Goal: Information Seeking & Learning: Learn about a topic

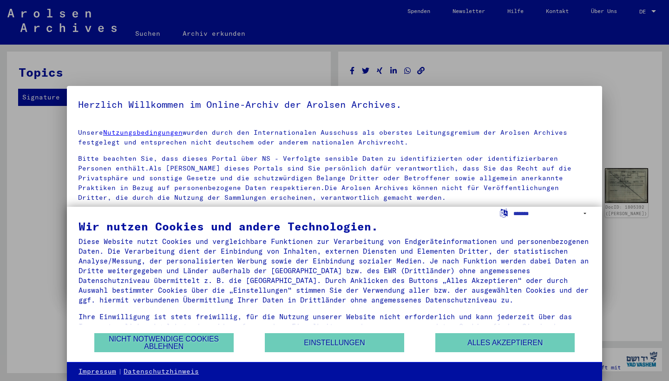
click at [474, 148] on div "Unsere Nutzungsbedingungen wurden durch den Internationalen Ausschuss als obers…" at bounding box center [334, 199] width 513 height 143
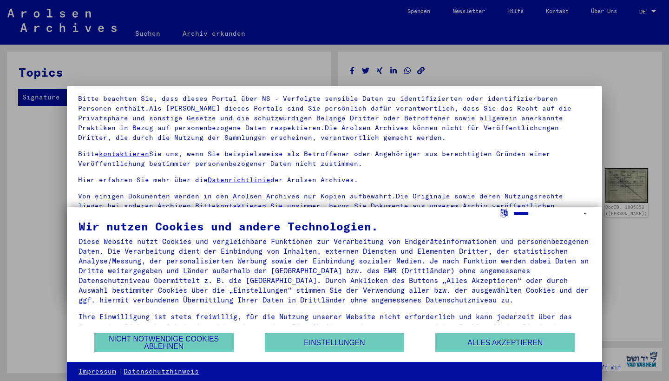
click at [526, 212] on select "**********" at bounding box center [551, 213] width 77 height 13
select select "*****"
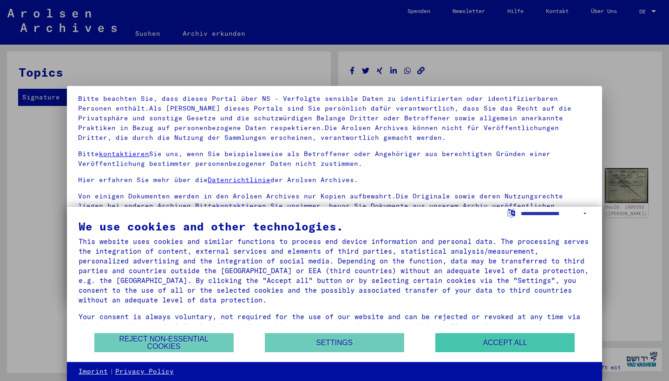
click at [488, 340] on button "Accept all" at bounding box center [504, 342] width 139 height 19
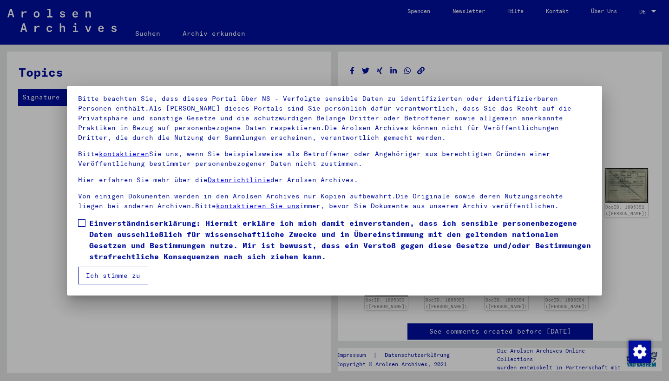
scroll to position [60, 0]
click at [78, 228] on mat-dialog-content "Unsere Nutzungsbedingungen wurden durch den Internationalen Ausschuss als obers…" at bounding box center [334, 172] width 535 height 223
click at [81, 224] on span at bounding box center [81, 222] width 7 height 7
click at [103, 279] on button "Ich stimme zu" at bounding box center [113, 276] width 70 height 18
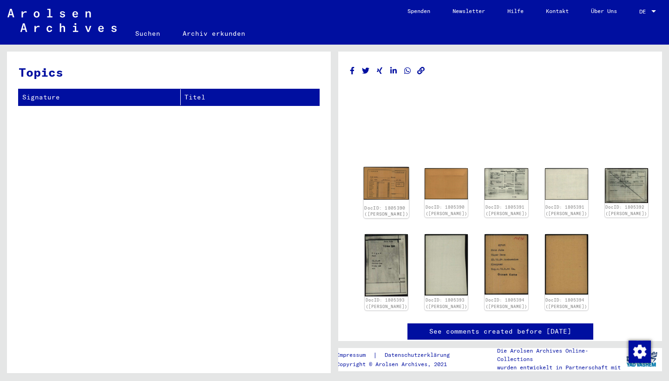
click at [378, 176] on img at bounding box center [387, 183] width 46 height 33
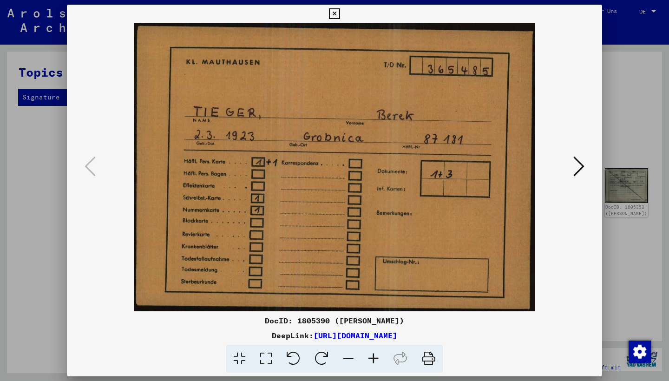
click at [339, 16] on icon at bounding box center [334, 13] width 11 height 11
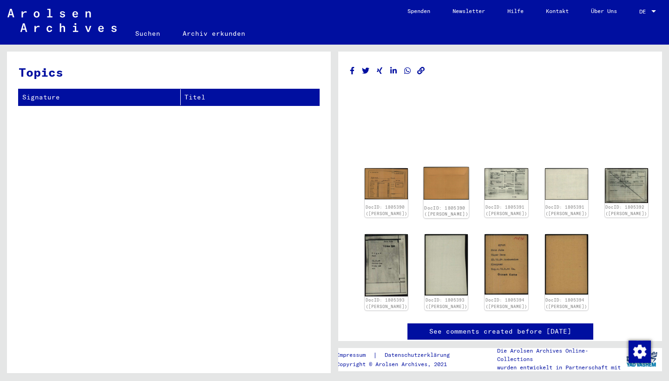
click at [431, 182] on img at bounding box center [446, 183] width 46 height 33
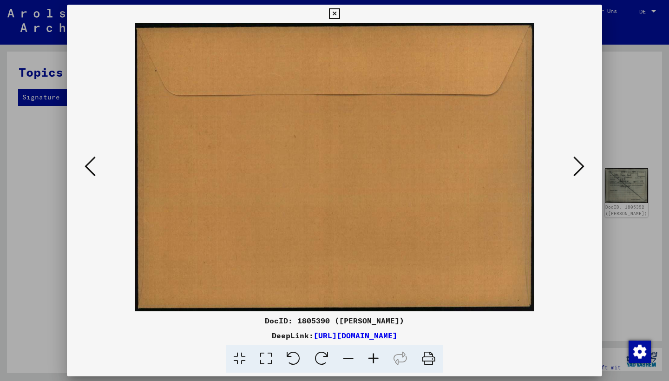
click at [575, 169] on icon at bounding box center [578, 166] width 11 height 22
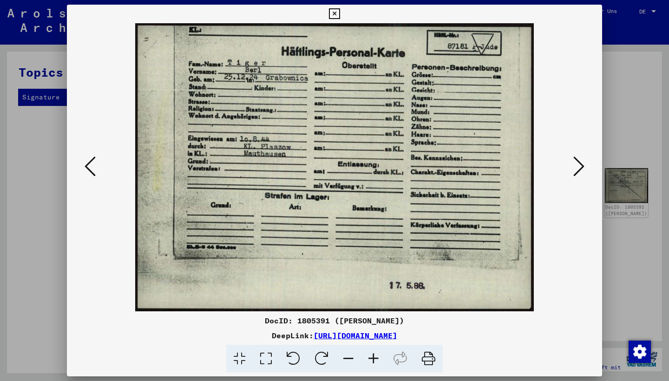
click at [575, 169] on icon at bounding box center [578, 166] width 11 height 22
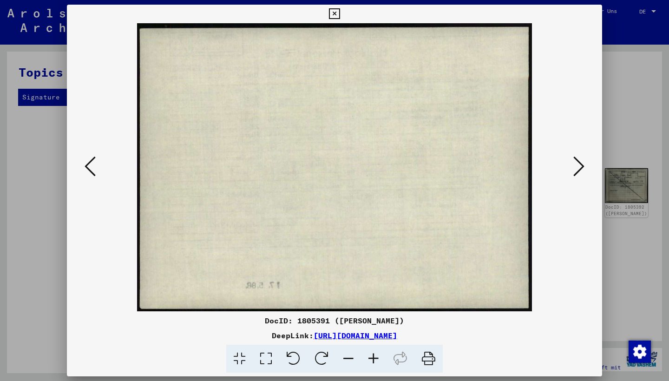
click at [575, 169] on icon at bounding box center [578, 166] width 11 height 22
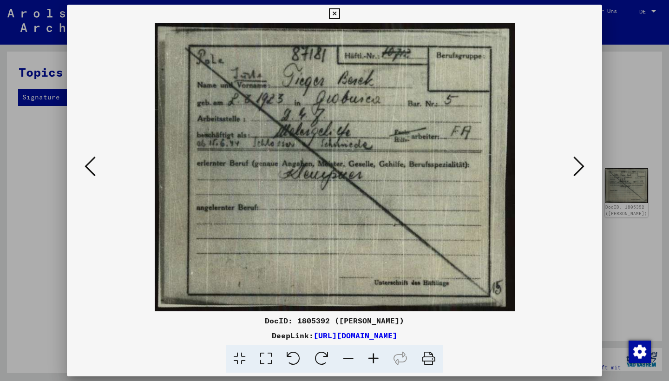
click at [575, 169] on icon at bounding box center [578, 166] width 11 height 22
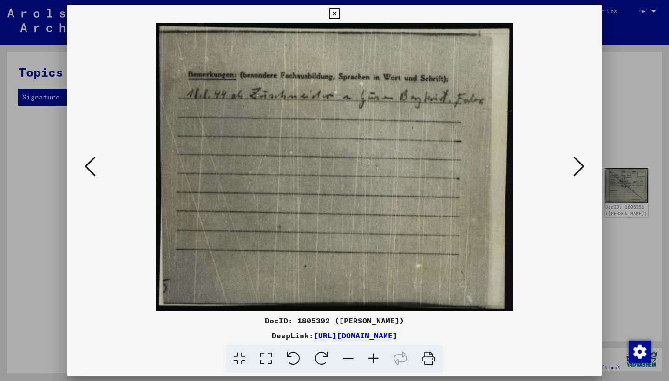
click at [575, 169] on icon at bounding box center [578, 166] width 11 height 22
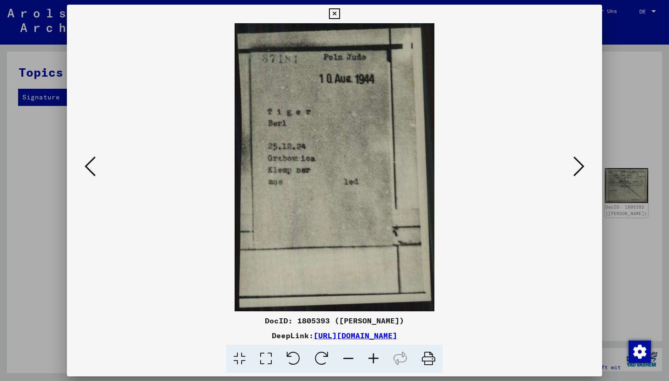
click at [575, 169] on icon at bounding box center [578, 166] width 11 height 22
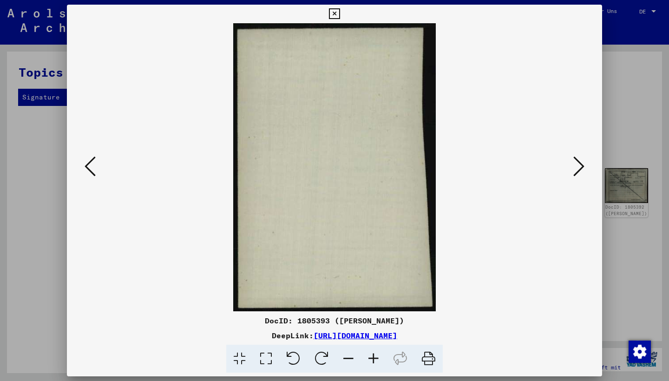
click at [575, 169] on icon at bounding box center [578, 166] width 11 height 22
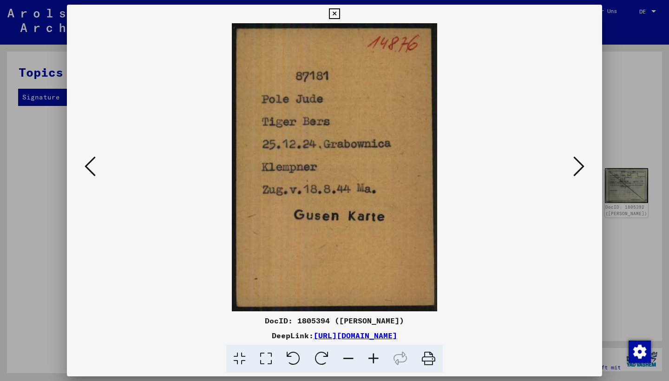
click at [580, 171] on icon at bounding box center [578, 166] width 11 height 22
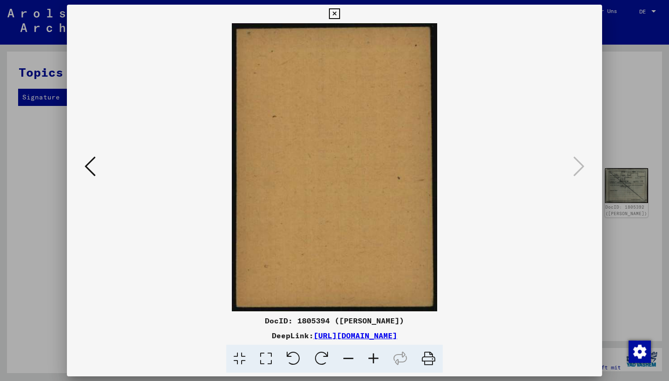
click at [339, 12] on icon at bounding box center [334, 13] width 11 height 11
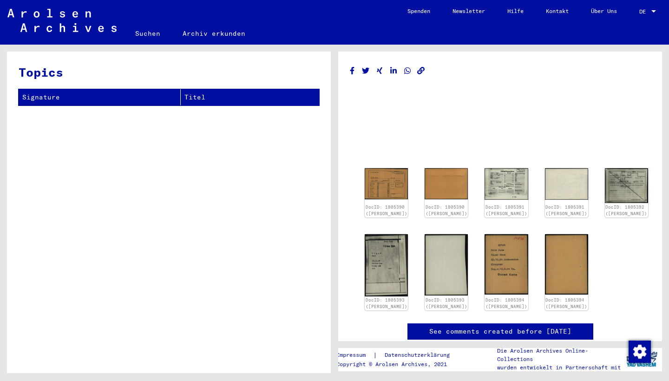
scroll to position [0, 0]
click at [386, 183] on img at bounding box center [387, 183] width 46 height 33
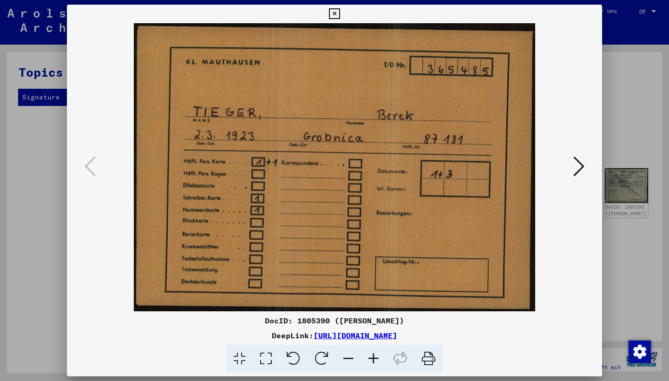
click at [339, 14] on icon at bounding box center [334, 13] width 11 height 11
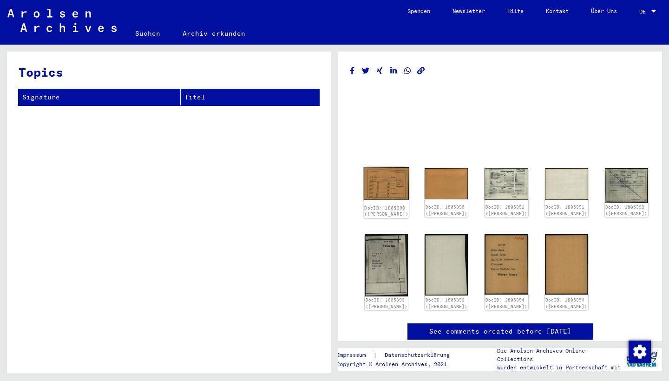
click at [378, 179] on img at bounding box center [387, 183] width 46 height 33
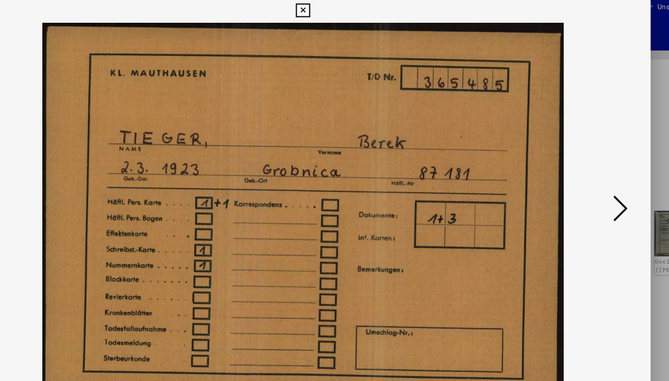
click at [339, 8] on icon at bounding box center [334, 13] width 11 height 11
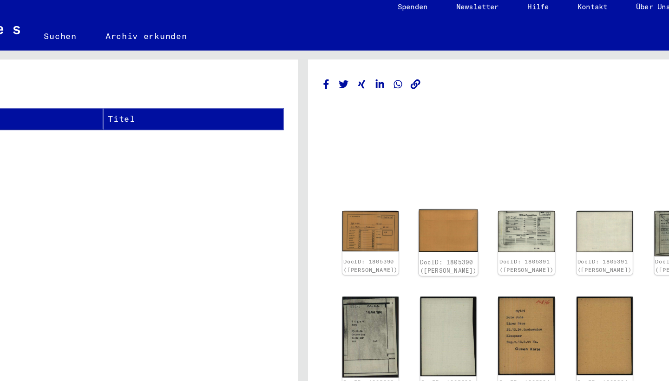
click at [423, 179] on img at bounding box center [446, 183] width 46 height 33
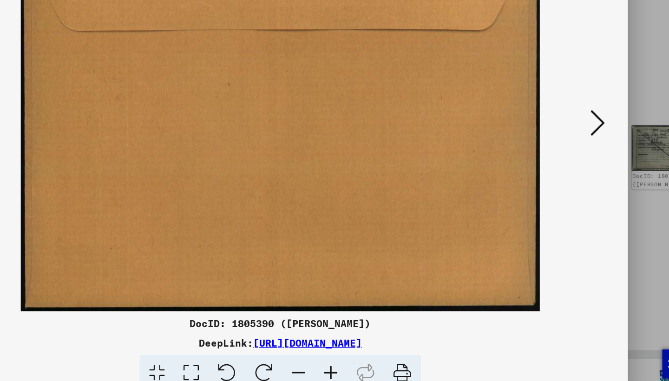
click at [570, 154] on button at bounding box center [578, 167] width 17 height 26
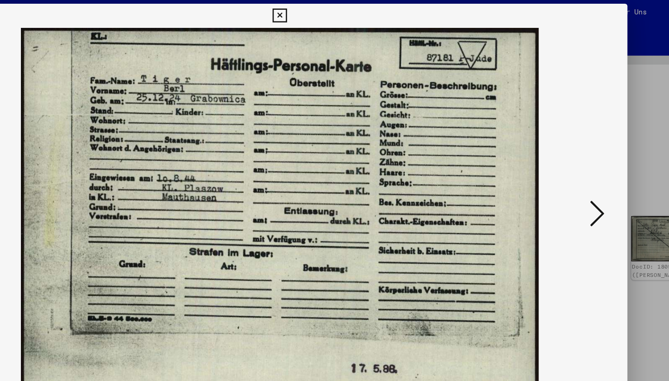
click at [573, 164] on icon at bounding box center [578, 166] width 11 height 22
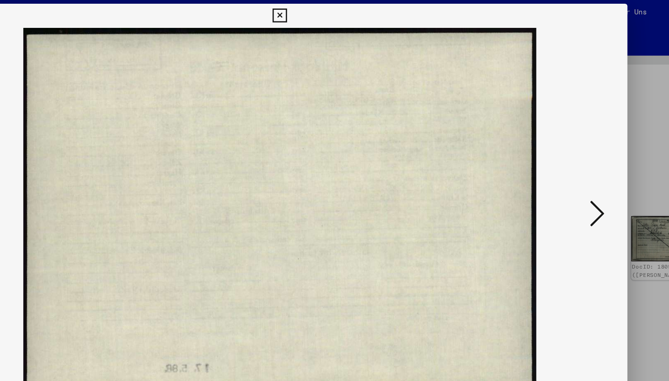
click at [98, 165] on img at bounding box center [334, 167] width 472 height 288
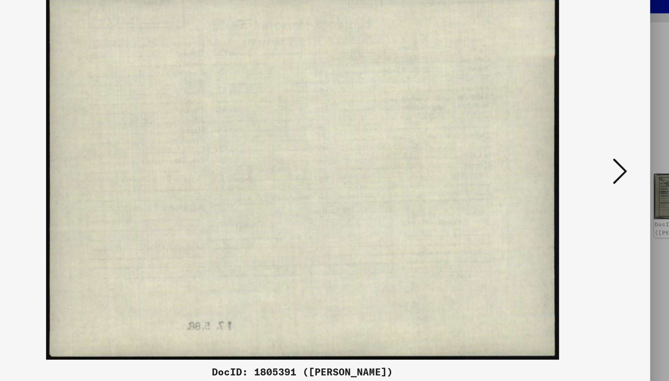
click at [98, 119] on img at bounding box center [334, 167] width 472 height 288
click at [573, 155] on icon at bounding box center [578, 166] width 11 height 22
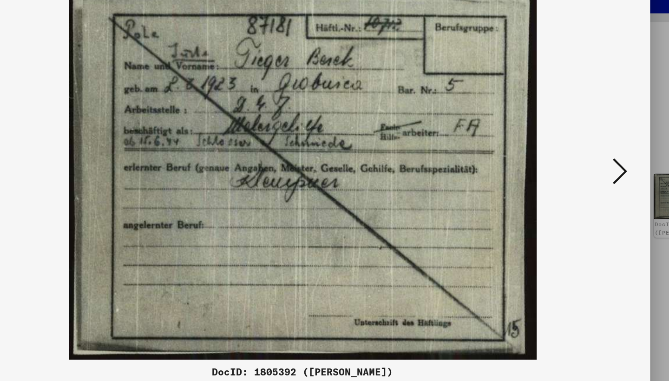
click at [573, 155] on icon at bounding box center [578, 166] width 11 height 22
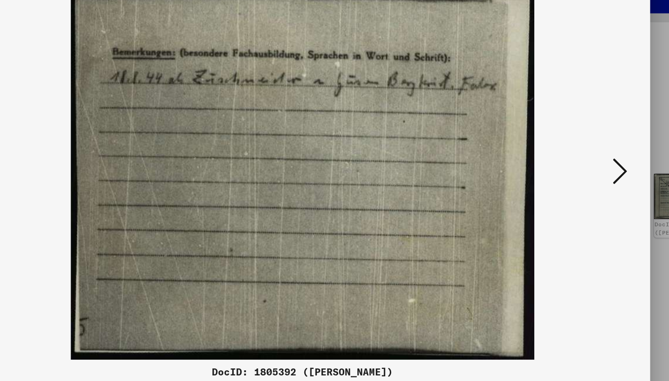
click at [573, 155] on icon at bounding box center [578, 166] width 11 height 22
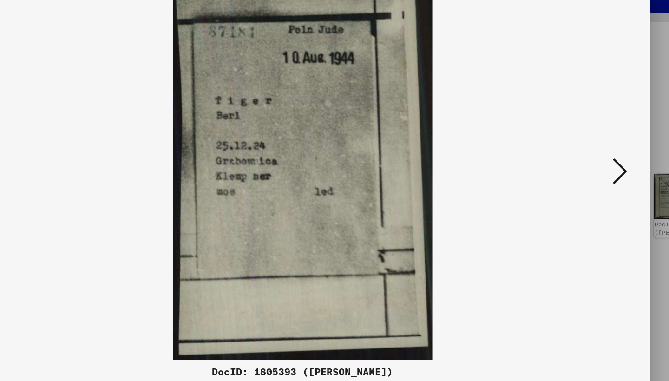
click at [573, 155] on icon at bounding box center [578, 166] width 11 height 22
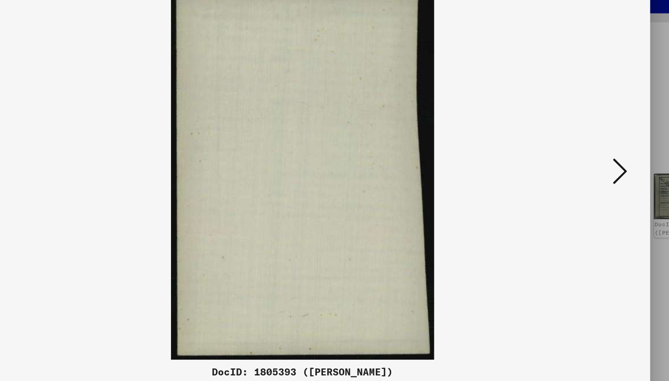
click at [573, 155] on icon at bounding box center [578, 166] width 11 height 22
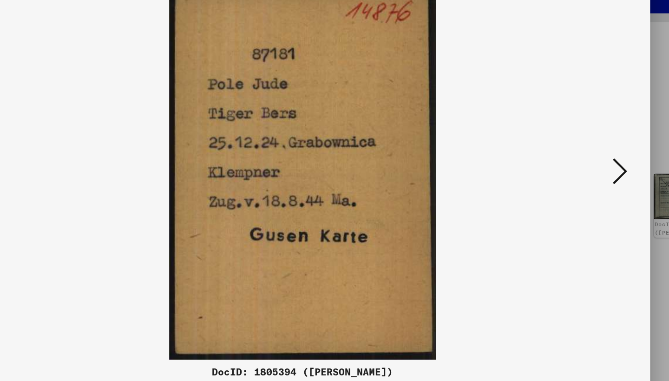
click at [570, 154] on button at bounding box center [578, 167] width 17 height 26
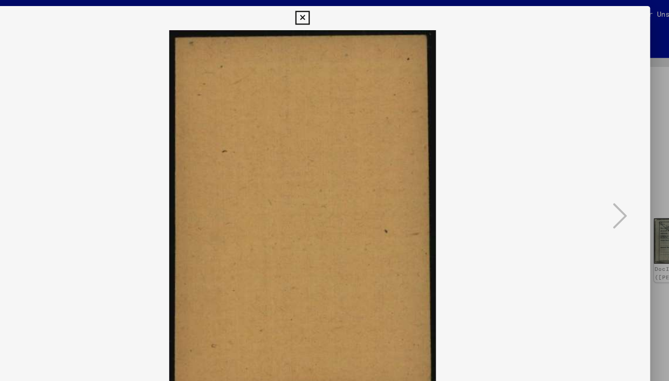
click at [339, 13] on icon at bounding box center [334, 13] width 11 height 11
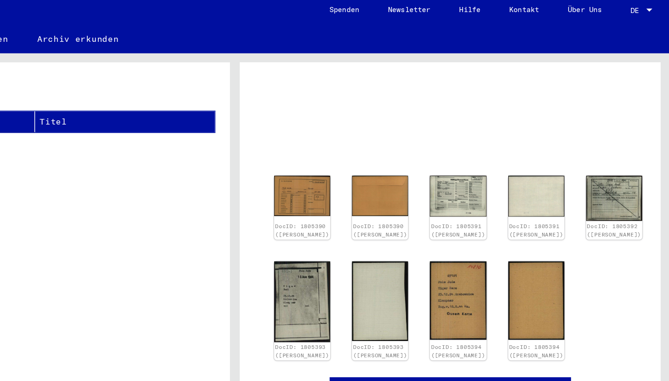
scroll to position [354, 0]
